Goal: Task Accomplishment & Management: Manage account settings

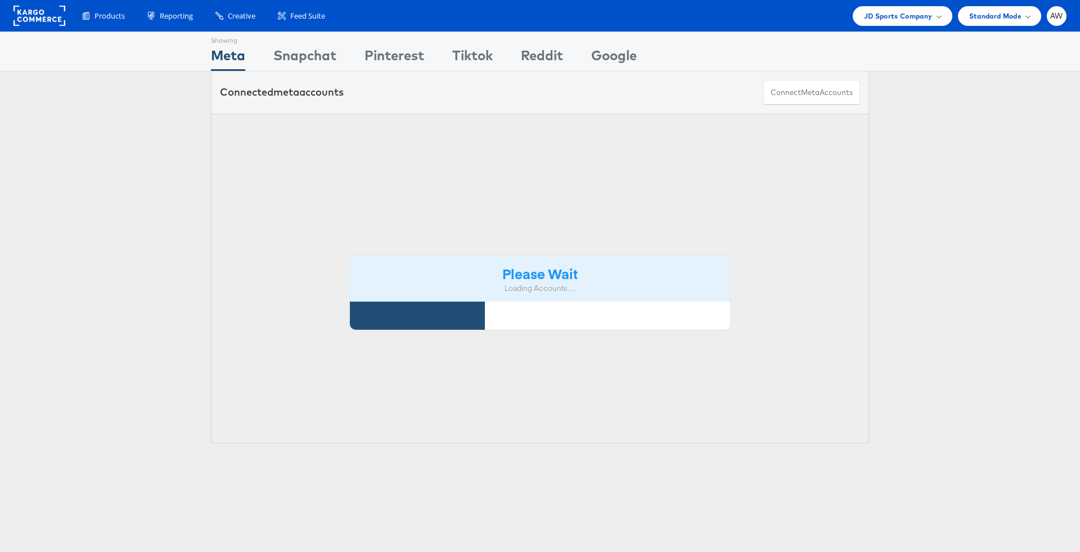
click at [453, 124] on div "Please Wait Loading Accounts ...." at bounding box center [540, 279] width 658 height 330
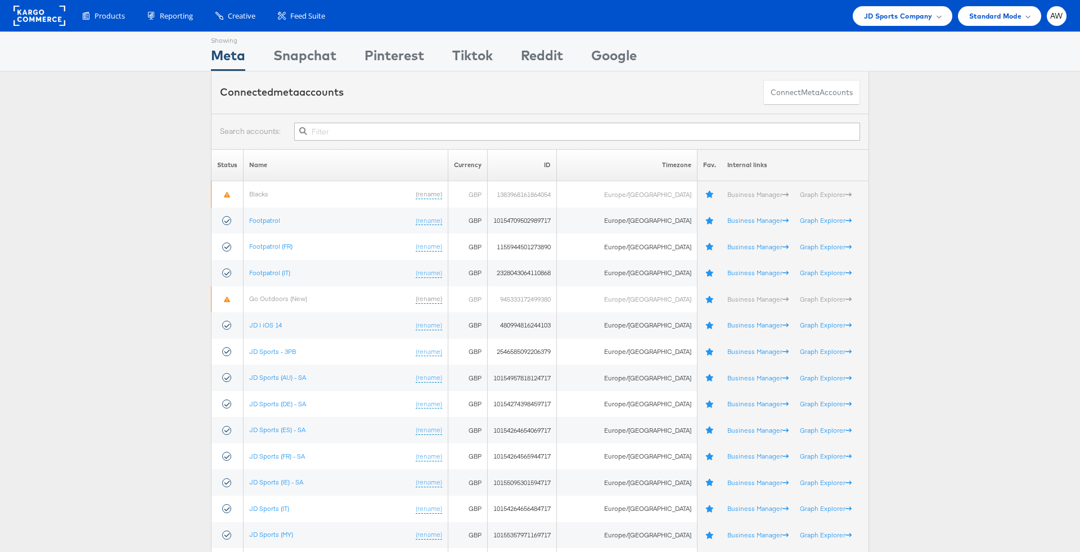
click at [452, 129] on input "text" at bounding box center [577, 132] width 566 height 18
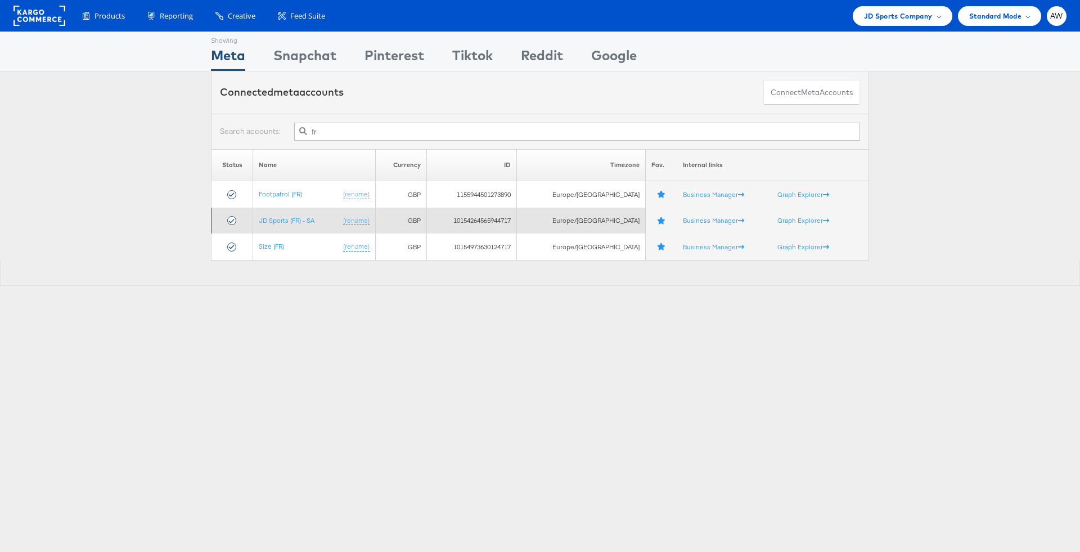
type input "fr"
click at [291, 213] on td "JD Sports (FR) - SA (rename)" at bounding box center [314, 221] width 122 height 26
click at [289, 222] on link "JD Sports (FR) - SA" at bounding box center [287, 220] width 56 height 8
